Goal: Find specific page/section: Find specific page/section

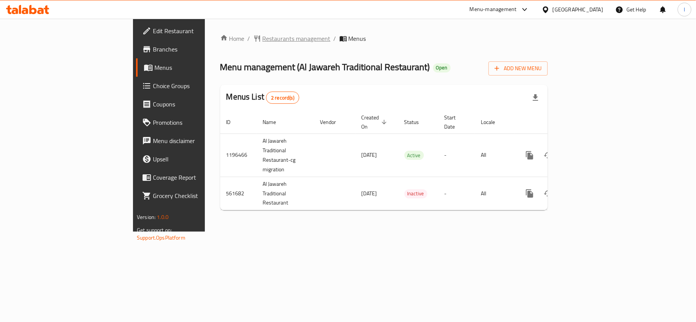
click at [262, 37] on span "Restaurants management" at bounding box center [296, 38] width 68 height 9
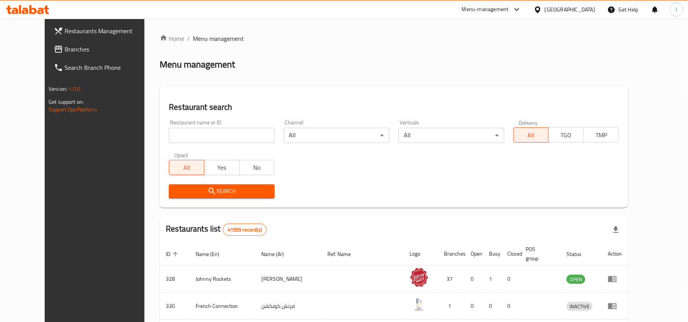
click at [628, 58] on div "Menu management" at bounding box center [394, 64] width 468 height 12
click at [76, 45] on span "Branches" at bounding box center [109, 49] width 89 height 9
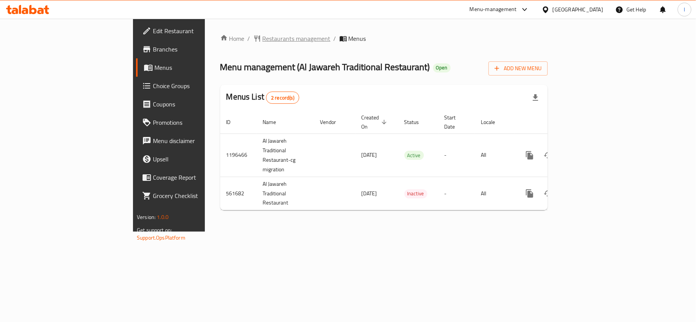
click at [262, 36] on span "Restaurants management" at bounding box center [296, 38] width 68 height 9
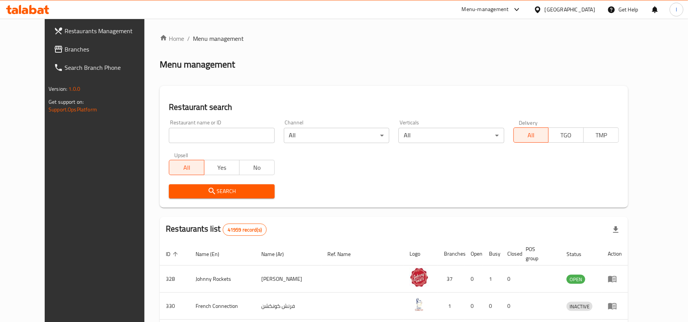
click at [183, 131] on input "search" at bounding box center [221, 135] width 105 height 15
paste input "636235"
type input "636235"
click button "Search" at bounding box center [221, 191] width 105 height 14
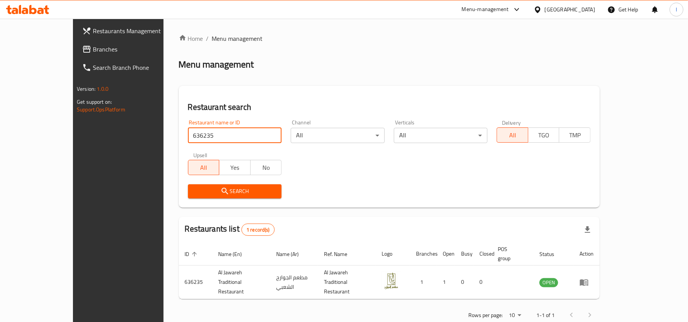
click at [76, 40] on link "Branches" at bounding box center [132, 49] width 112 height 18
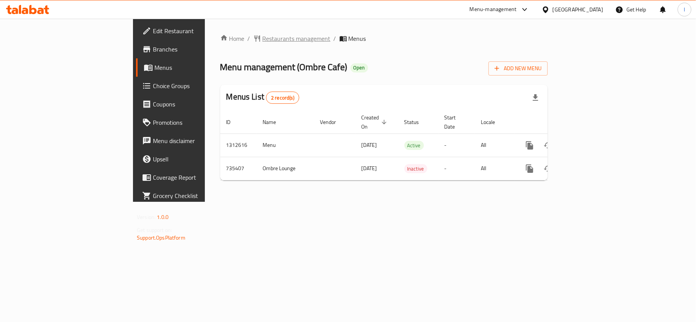
click at [262, 39] on span "Restaurants management" at bounding box center [296, 38] width 68 height 9
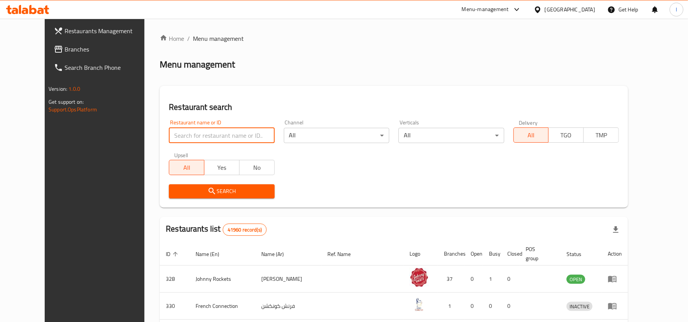
click at [213, 134] on input "search" at bounding box center [221, 135] width 105 height 15
paste input "647146"
type input "647146"
click button "Search" at bounding box center [221, 191] width 105 height 14
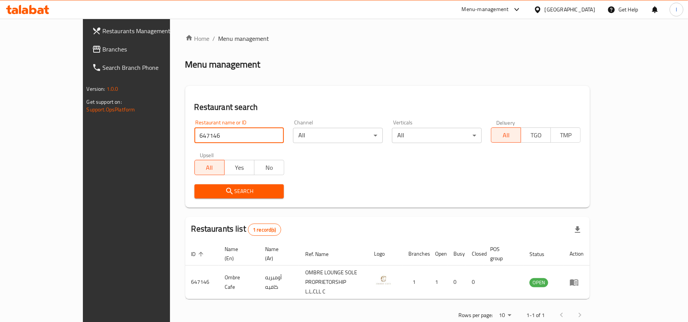
click at [103, 47] on span "Branches" at bounding box center [147, 49] width 89 height 9
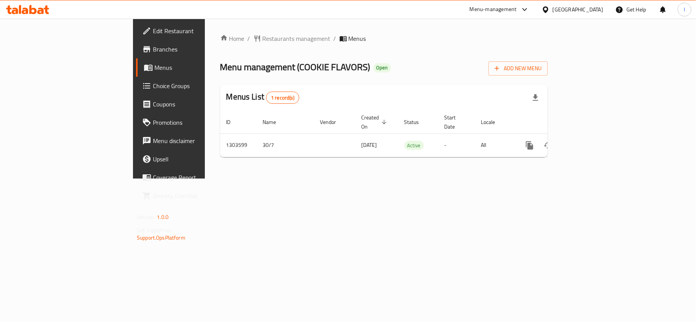
click at [243, 57] on div "Home / Restaurants management / Menus Menu management ( COOKIE FLAVORS ) Open A…" at bounding box center [383, 98] width 327 height 129
click at [262, 43] on span "Restaurants management" at bounding box center [296, 38] width 68 height 9
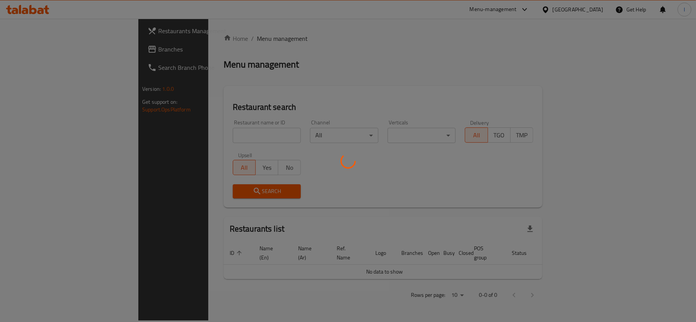
click at [193, 130] on div at bounding box center [348, 161] width 696 height 322
click at [187, 134] on div at bounding box center [348, 161] width 696 height 322
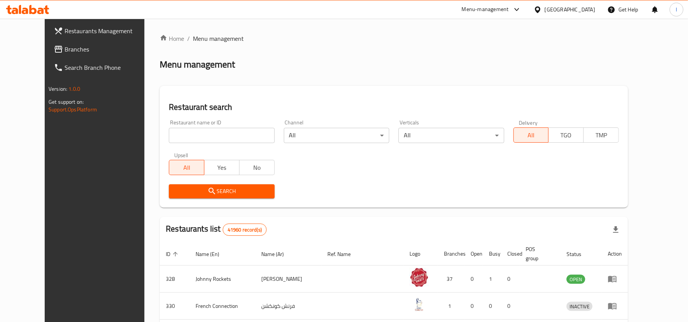
click at [204, 132] on input "search" at bounding box center [221, 135] width 105 height 15
paste input "702903"
type input "702903"
click button "Search" at bounding box center [221, 191] width 105 height 14
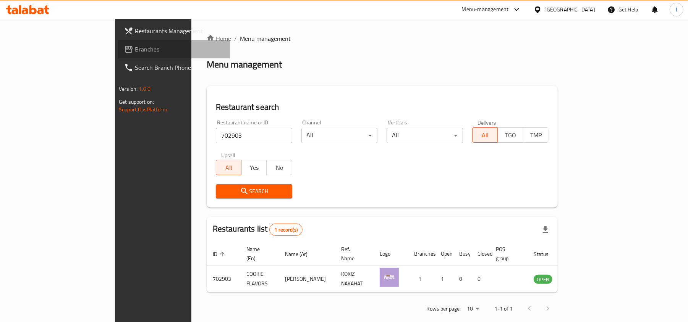
click at [118, 41] on link "Branches" at bounding box center [174, 49] width 112 height 18
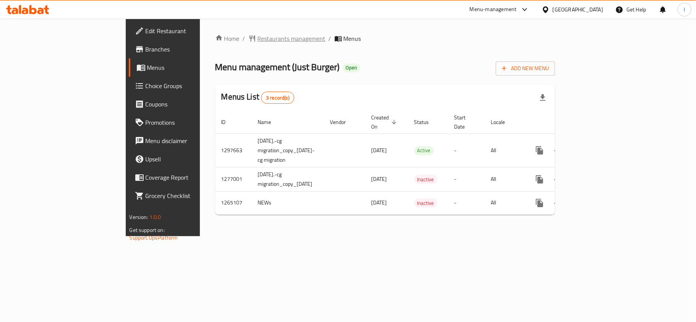
click at [257, 37] on span "Restaurants management" at bounding box center [291, 38] width 68 height 9
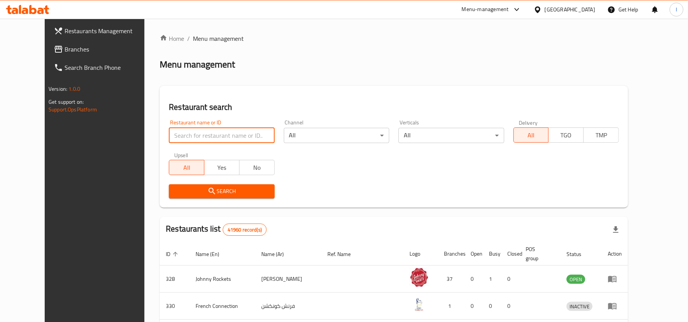
click at [197, 132] on input "search" at bounding box center [221, 135] width 105 height 15
paste input "8722"
type input "8722"
click button "Search" at bounding box center [221, 191] width 105 height 14
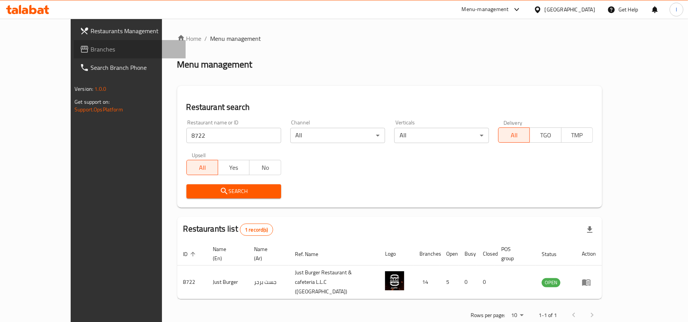
click at [91, 47] on span "Branches" at bounding box center [135, 49] width 89 height 9
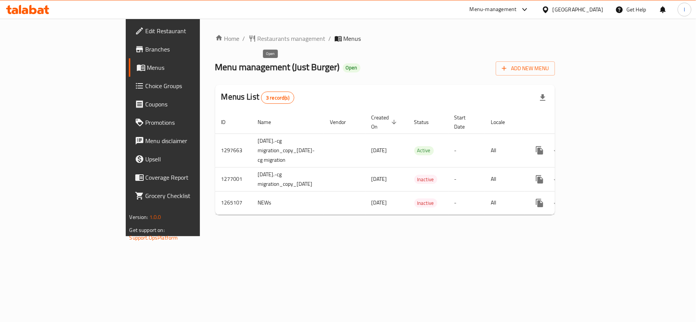
click at [343, 65] on span "Open" at bounding box center [352, 68] width 18 height 6
click at [146, 87] on span "Choice Groups" at bounding box center [191, 85] width 90 height 9
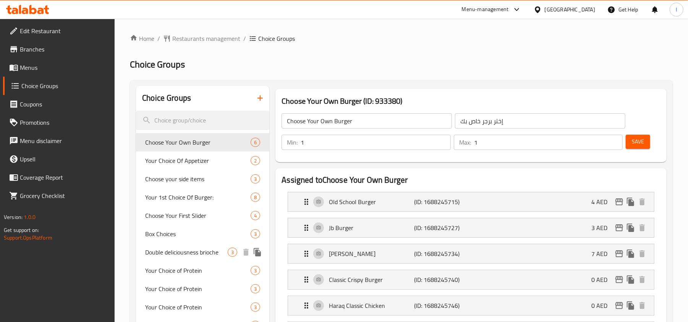
click at [205, 253] on span "Double deliciousness brioche" at bounding box center [186, 252] width 83 height 9
type input "Double deliciousness brioche"
type input "لذة دبل بريوش"
type input "0"
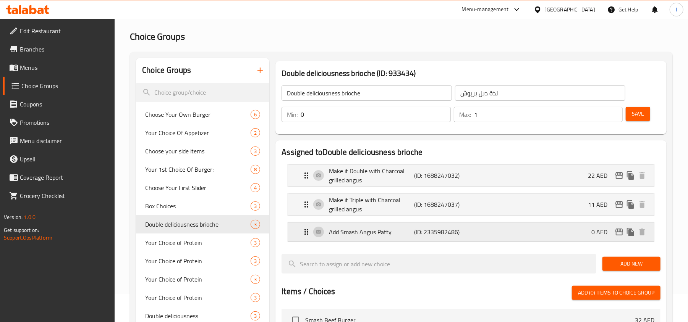
scroll to position [51, 0]
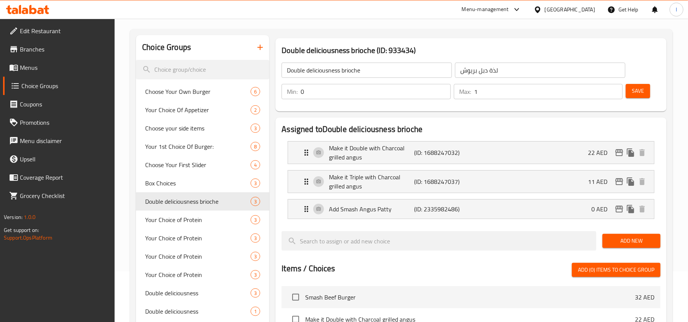
click at [385, 97] on input "0" at bounding box center [376, 91] width 150 height 15
click at [338, 106] on div "Double deliciousness brioche ​ لذة دبل بريوش ​ Min: 0 ​ Max: 1 ​ Save" at bounding box center [470, 80] width 385 height 55
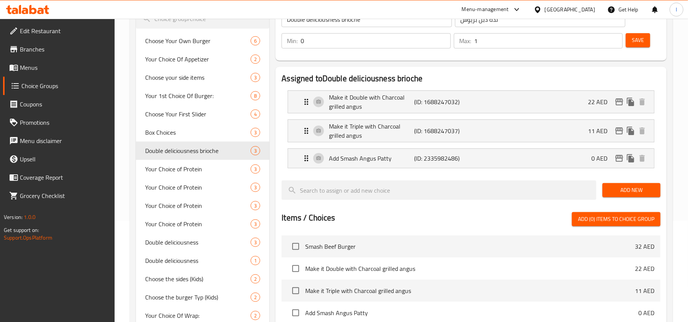
scroll to position [0, 0]
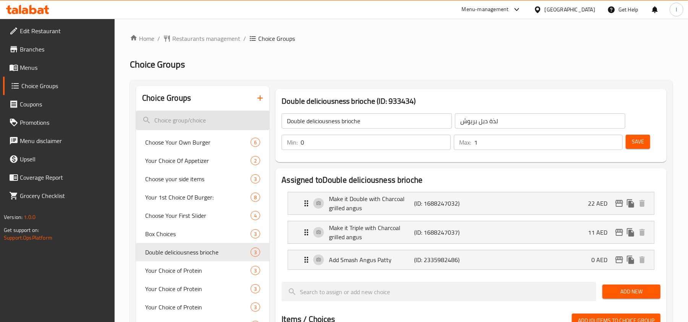
click at [188, 121] on input "search" at bounding box center [202, 120] width 133 height 19
paste input "Double deliciousness brioche"
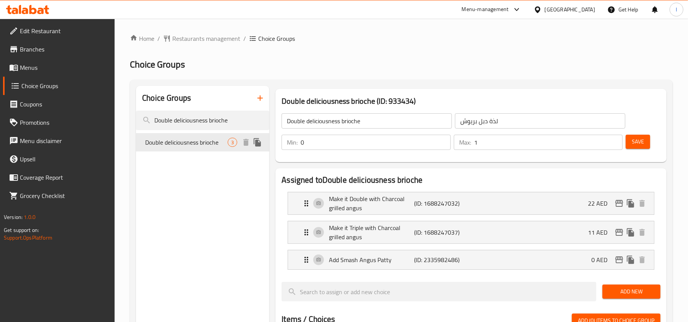
type input "Double deliciousness brioche"
click at [205, 146] on span "Double deliciousness brioche" at bounding box center [186, 142] width 83 height 9
click at [209, 40] on span "Restaurants management" at bounding box center [206, 38] width 68 height 9
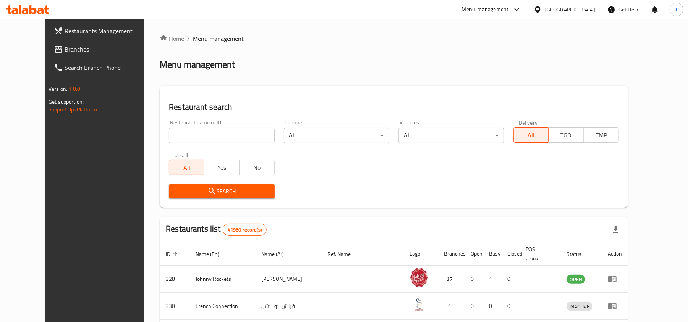
click at [65, 45] on span "Branches" at bounding box center [109, 49] width 89 height 9
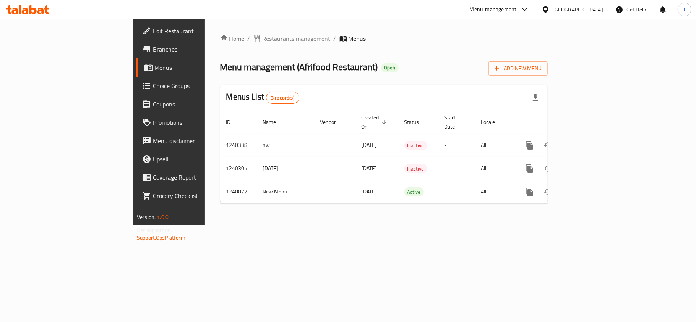
click at [317, 49] on div "Home / Restaurants management / Menus Menu management ( Afrifood Restaurant ) O…" at bounding box center [383, 122] width 327 height 176
click at [262, 40] on span "Restaurants management" at bounding box center [296, 38] width 68 height 9
click at [262, 37] on span "Restaurants management" at bounding box center [296, 38] width 68 height 9
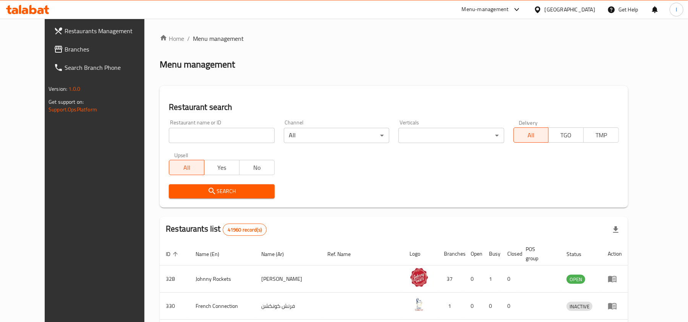
click at [202, 132] on div "Home / Menu management Menu management Restaurant search Restaurant name or ID …" at bounding box center [394, 283] width 468 height 498
click at [201, 132] on input "search" at bounding box center [221, 135] width 105 height 15
paste input "679851"
type input "679851"
click button "Search" at bounding box center [221, 191] width 105 height 14
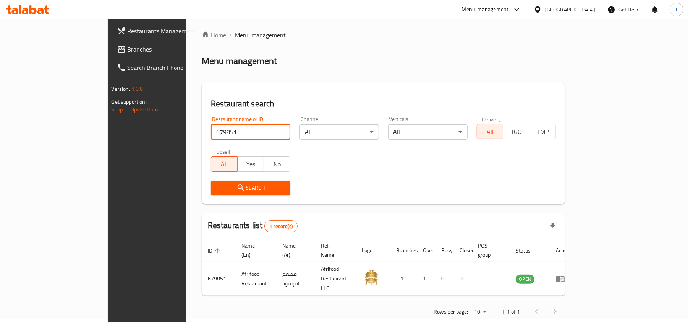
scroll to position [4, 0]
click at [128, 50] on span "Branches" at bounding box center [172, 49] width 89 height 9
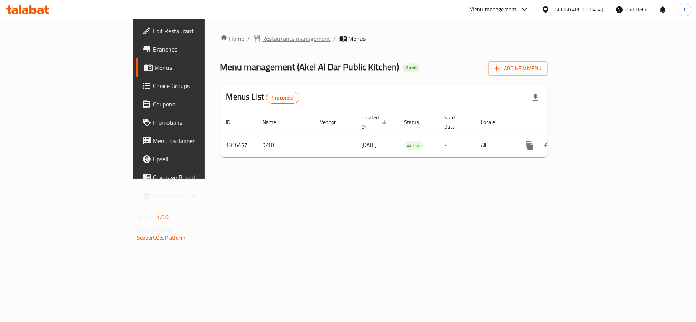
click at [262, 37] on span "Restaurants management" at bounding box center [296, 38] width 68 height 9
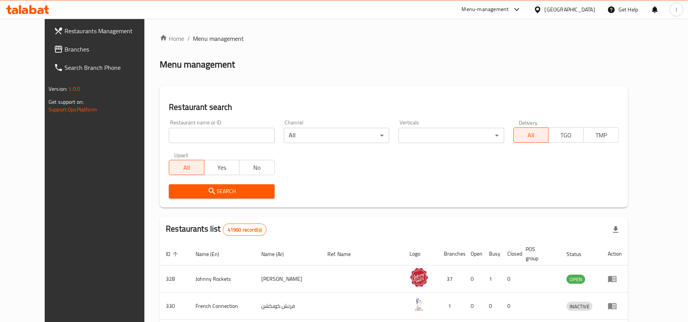
click at [196, 132] on input "search" at bounding box center [221, 135] width 105 height 15
paste input "707691"
type input "707691"
click button "Search" at bounding box center [221, 191] width 105 height 14
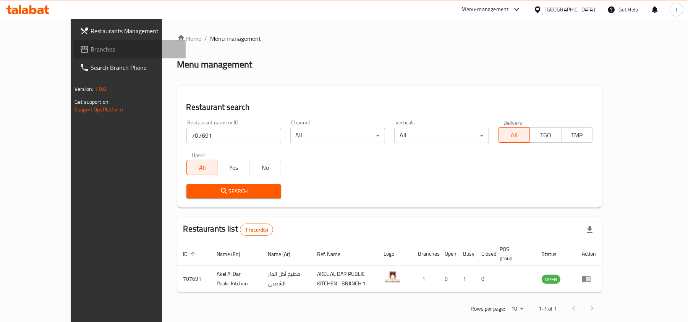
click at [91, 45] on span "Branches" at bounding box center [135, 49] width 89 height 9
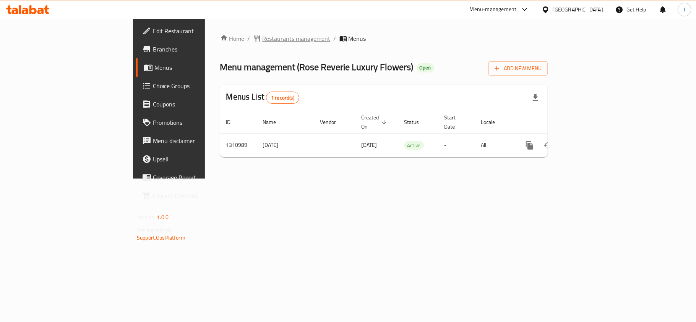
click at [262, 34] on span "Restaurants management" at bounding box center [296, 38] width 68 height 9
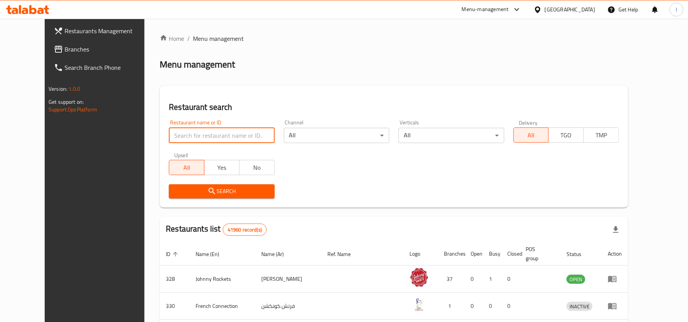
click at [197, 133] on input "search" at bounding box center [221, 135] width 105 height 15
paste input "705372"
type input "705372"
click at [218, 187] on span "Search" at bounding box center [221, 192] width 93 height 10
